Goal: Information Seeking & Learning: Learn about a topic

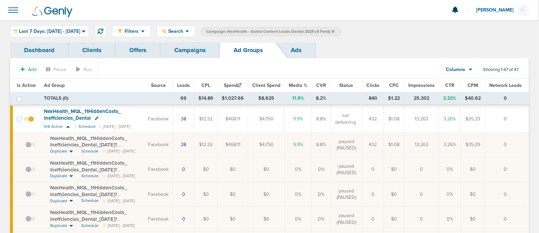
click at [193, 53] on link "Campaigns" at bounding box center [190, 50] width 59 height 16
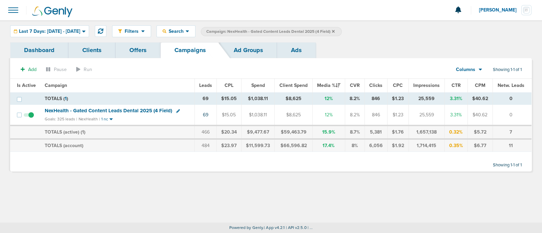
click at [335, 31] on icon at bounding box center [333, 31] width 3 height 4
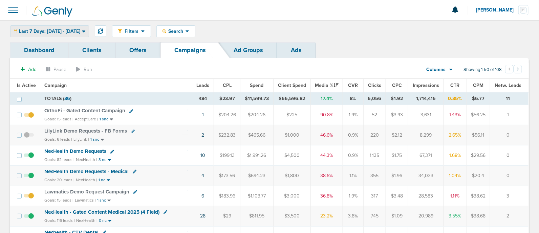
click at [80, 31] on span "Last 7 Days: [DATE] - [DATE]" at bounding box center [49, 31] width 61 height 5
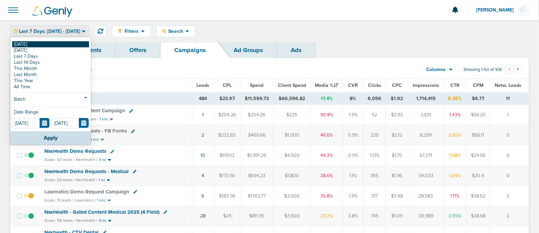
click at [38, 45] on link "[DATE]" at bounding box center [50, 44] width 77 height 6
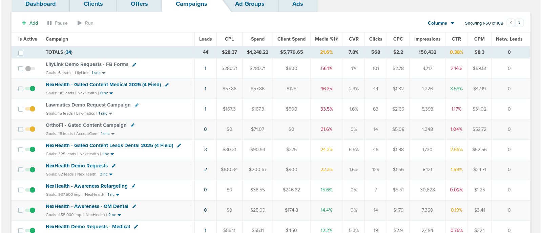
scroll to position [47, 0]
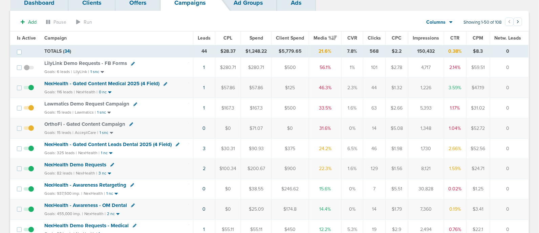
click at [206, 168] on td "2" at bounding box center [204, 169] width 22 height 20
click at [204, 168] on link "2" at bounding box center [204, 169] width 3 height 6
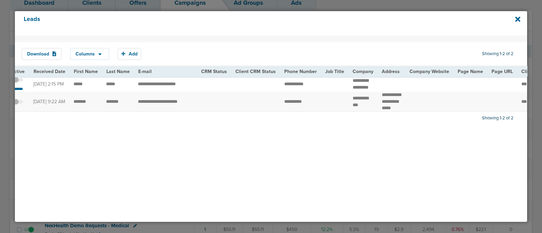
scroll to position [0, 0]
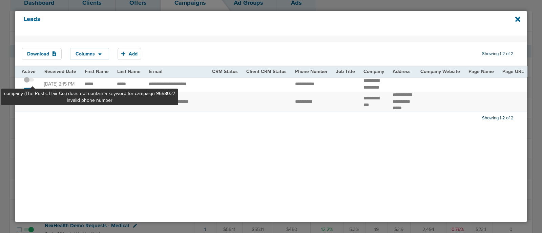
click at [33, 83] on span at bounding box center [29, 83] width 10 height 0
click at [29, 81] on input "checkbox" at bounding box center [29, 81] width 0 height 0
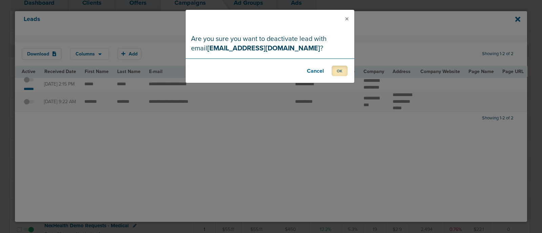
click at [344, 72] on button "OK" at bounding box center [340, 71] width 16 height 11
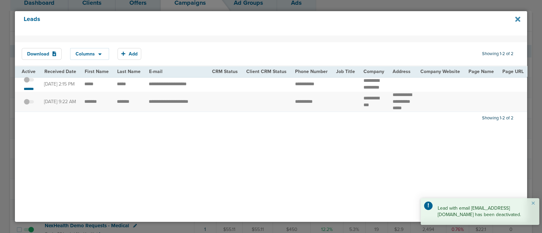
click at [519, 19] on icon at bounding box center [517, 19] width 5 height 7
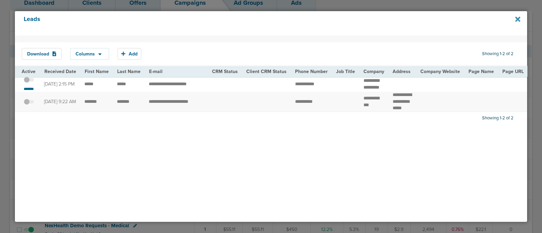
click at [518, 19] on icon at bounding box center [517, 19] width 5 height 5
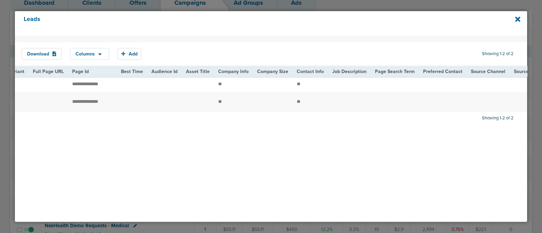
scroll to position [0, 835]
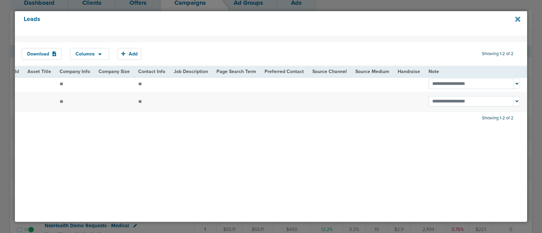
click at [517, 21] on icon at bounding box center [517, 19] width 5 height 7
click at [516, 19] on icon at bounding box center [517, 19] width 5 height 7
click at [518, 20] on icon at bounding box center [517, 19] width 5 height 5
click at [520, 20] on div "Leads" at bounding box center [271, 23] width 512 height 24
click at [513, 14] on div "Leads" at bounding box center [271, 23] width 512 height 24
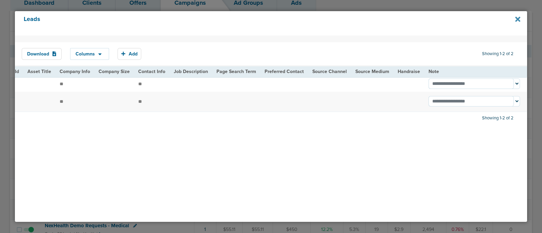
click at [517, 18] on icon at bounding box center [517, 19] width 5 height 7
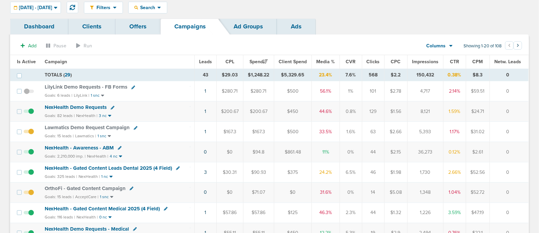
scroll to position [34, 0]
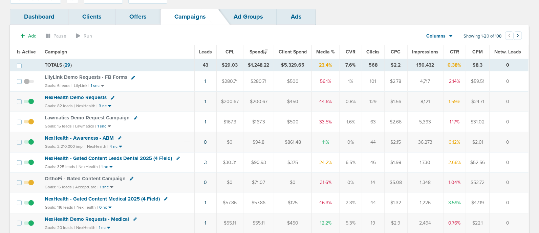
drag, startPoint x: 193, startPoint y: 123, endPoint x: 236, endPoint y: 118, distance: 43.4
click at [236, 118] on tr "Lawmatics Demo Request Campaign Goals: 15 leads | Lawmatics | 1 snc 1 $167.3 $1…" at bounding box center [269, 122] width 519 height 20
click at [306, 123] on td "$500" at bounding box center [293, 122] width 38 height 20
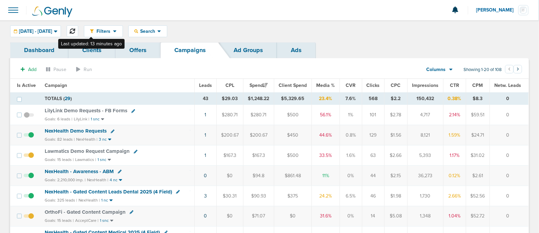
click at [75, 30] on icon at bounding box center [72, 30] width 5 height 5
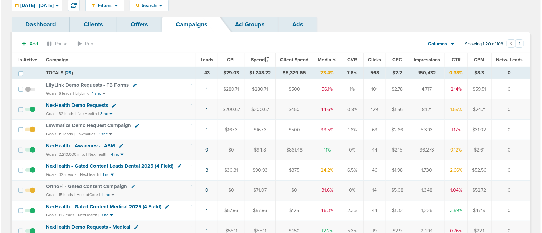
scroll to position [25, 0]
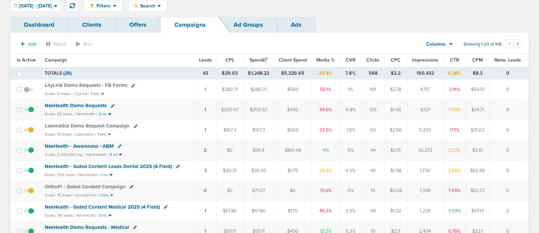
click at [325, 61] on span "Media %" at bounding box center [325, 60] width 19 height 6
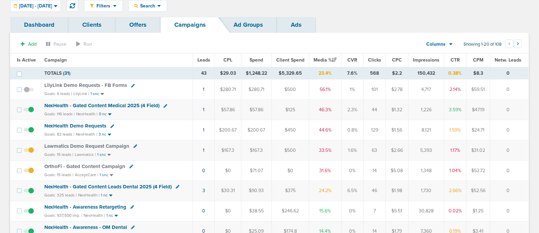
click at [206, 110] on td "1" at bounding box center [204, 110] width 22 height 20
click at [204, 109] on link "1" at bounding box center [204, 110] width 2 height 6
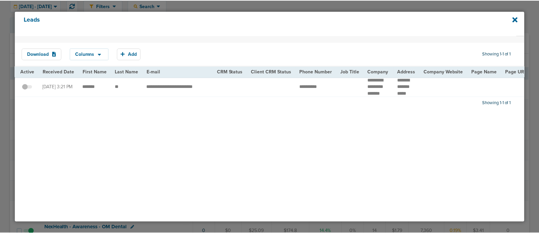
scroll to position [0, 0]
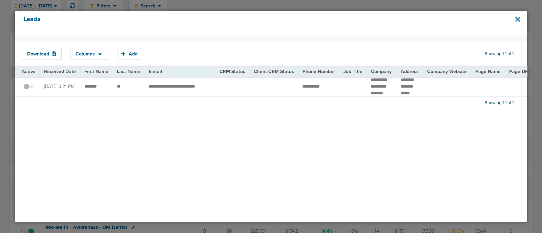
click at [518, 18] on icon at bounding box center [517, 19] width 5 height 5
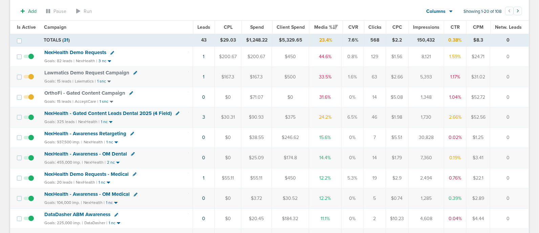
scroll to position [32, 0]
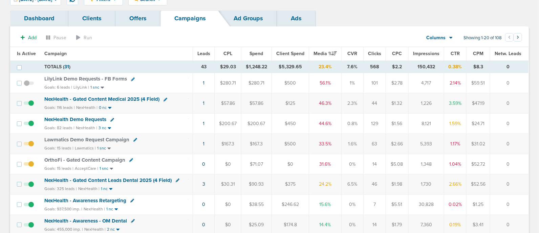
drag, startPoint x: 224, startPoint y: 184, endPoint x: 250, endPoint y: 181, distance: 26.0
click at [250, 181] on tr "NexHealth - Gated Content Leads Dental 2025 (4 Field) Goals: 325 leads | NexHea…" at bounding box center [269, 184] width 519 height 20
click at [250, 181] on td "$90.93" at bounding box center [257, 184] width 30 height 20
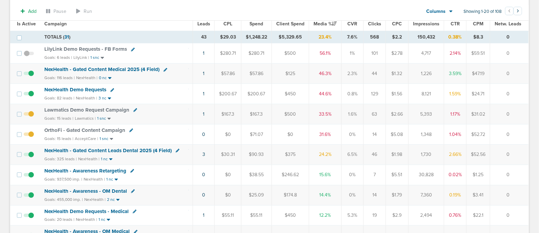
scroll to position [70, 0]
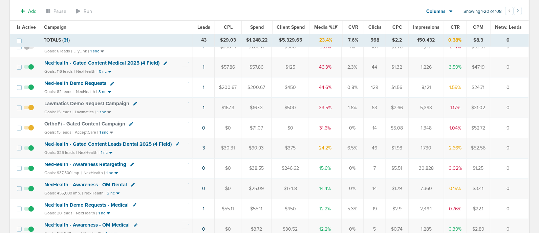
click at [117, 143] on span "NexHealth - Gated Content Leads Dental 2025 (4 Field)" at bounding box center [107, 144] width 127 height 6
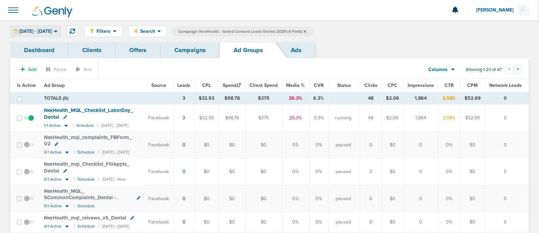
click at [52, 34] on span "08.14.2025 - 08.14.2025" at bounding box center [35, 31] width 33 height 5
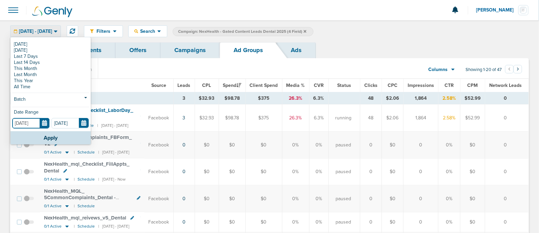
click at [44, 122] on input "[DATE]" at bounding box center [30, 123] width 37 height 11
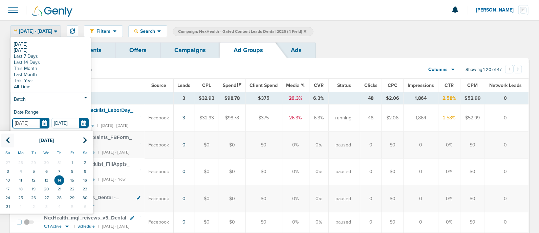
click at [4, 138] on th at bounding box center [7, 141] width 13 height 14
click at [33, 162] on td "1" at bounding box center [33, 163] width 13 height 9
type input "07.01.2025"
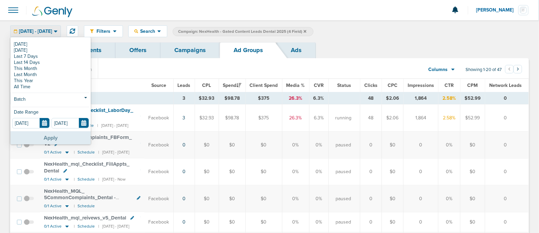
click at [60, 140] on button "Apply" at bounding box center [51, 137] width 80 height 13
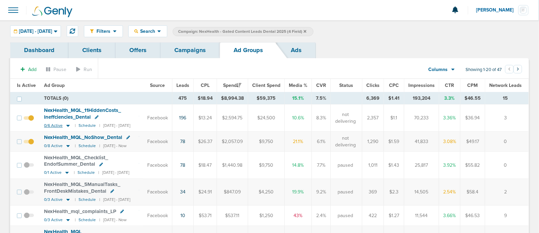
click at [66, 124] on icon at bounding box center [68, 126] width 7 height 6
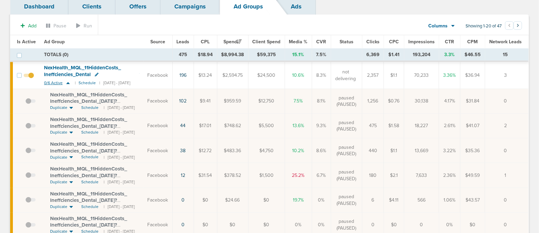
scroll to position [44, 0]
drag, startPoint x: 48, startPoint y: 93, endPoint x: 135, endPoint y: 100, distance: 86.7
click at [135, 100] on td "NexHealth_ MQL_ 11HiddenCosts_ Ineffciencies_ Dental_ 07.25.25?id=183&cmp_ id=9…" at bounding box center [92, 101] width 104 height 25
copy span "NexHealth_ MQL_ 11HiddenCosts_ Ineffciencies_ Dental_ 07.25.25?"
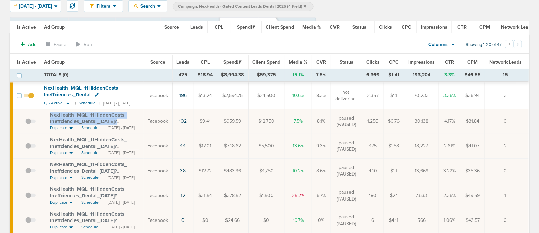
scroll to position [0, 0]
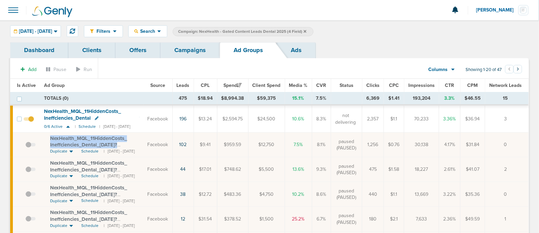
click at [198, 48] on link "Campaigns" at bounding box center [190, 50] width 59 height 16
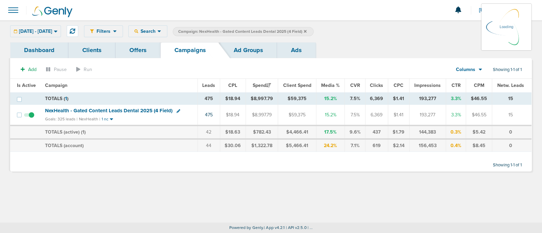
click at [307, 31] on icon at bounding box center [305, 31] width 3 height 3
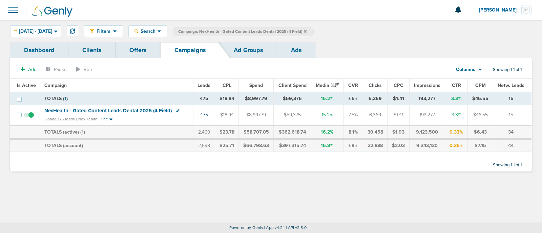
click at [314, 27] on label "Campaign: NexHealth - Gated Content Leads Dental 2025 (4 Field)" at bounding box center [243, 31] width 141 height 9
click at [307, 29] on icon at bounding box center [305, 31] width 3 height 4
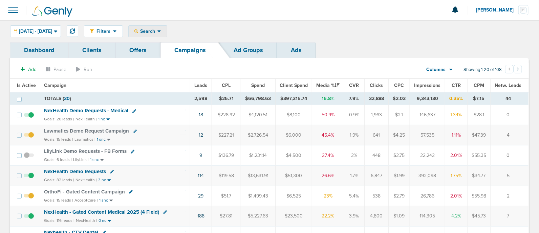
click at [167, 26] on div "Search" at bounding box center [148, 31] width 38 height 11
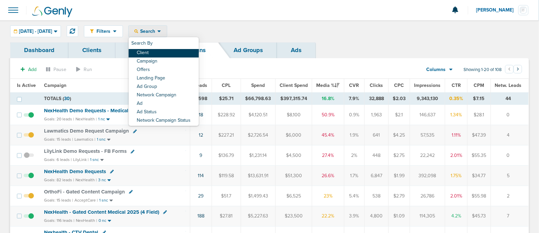
click at [173, 53] on link "Client" at bounding box center [164, 53] width 70 height 8
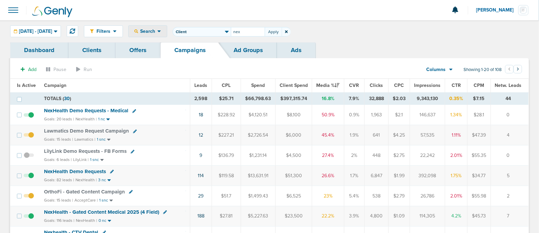
type input "nex"
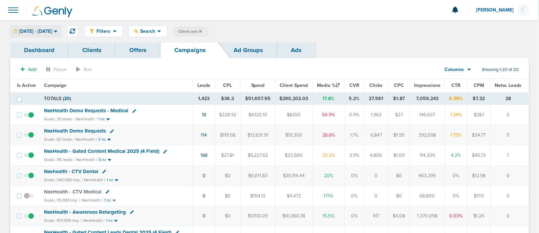
click at [57, 31] on icon at bounding box center [55, 31] width 3 height 2
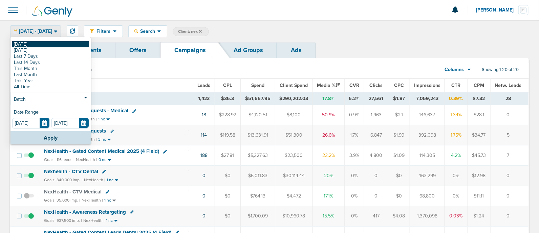
click at [29, 43] on link "[DATE]" at bounding box center [50, 44] width 77 height 6
